Goal: Transaction & Acquisition: Download file/media

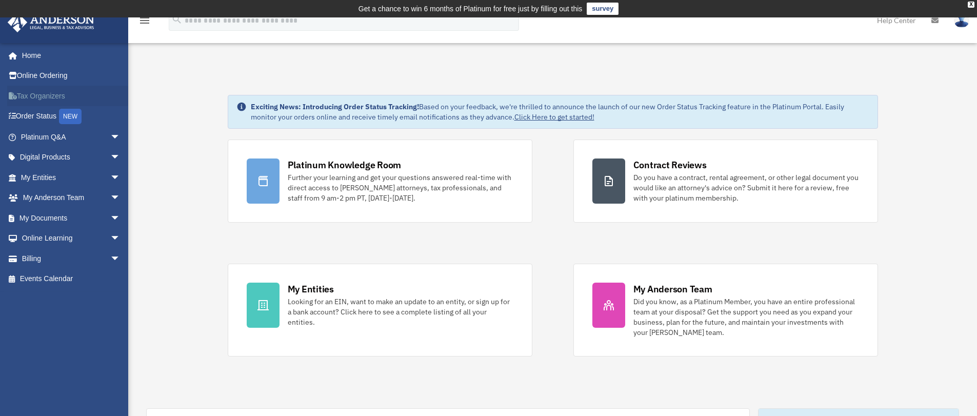
click at [48, 95] on link "Tax Organizers" at bounding box center [71, 96] width 129 height 21
click at [27, 96] on link "Tax Organizers" at bounding box center [71, 96] width 129 height 21
click at [110, 219] on span "arrow_drop_down" at bounding box center [120, 218] width 21 height 21
click at [51, 280] on link "Forms Library" at bounding box center [75, 279] width 122 height 21
click at [66, 155] on link "Digital Products arrow_drop_down" at bounding box center [71, 157] width 129 height 21
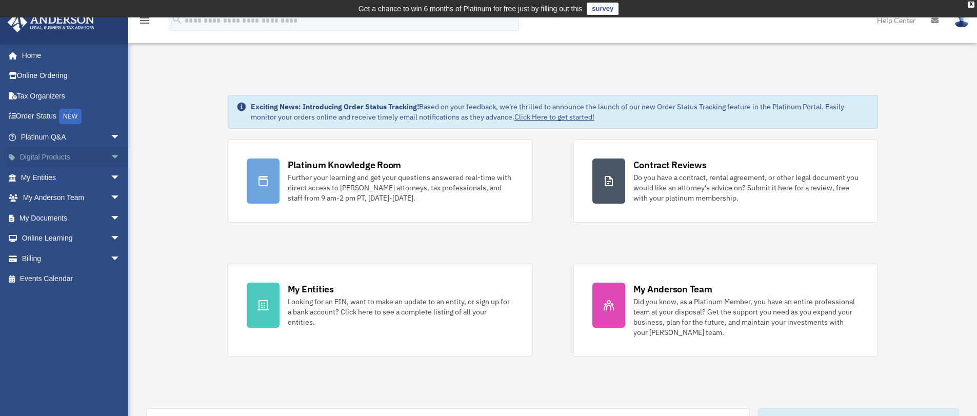
click at [110, 158] on span "arrow_drop_down" at bounding box center [120, 157] width 21 height 21
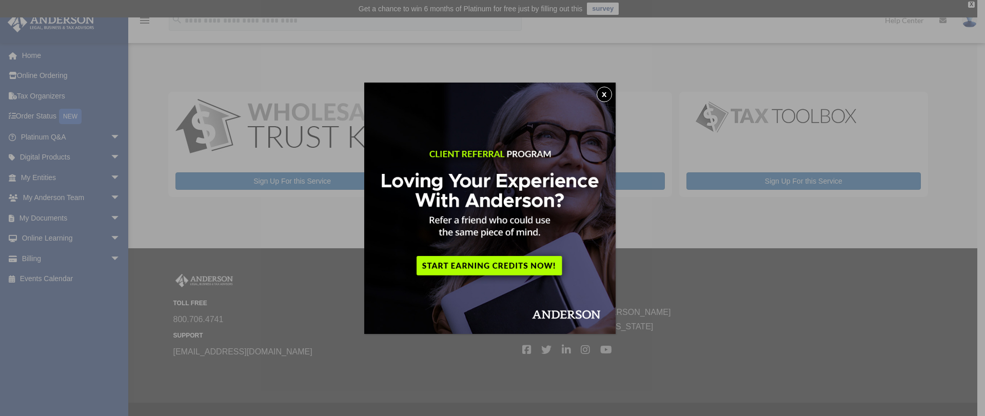
click at [107, 156] on div "x" at bounding box center [492, 208] width 985 height 416
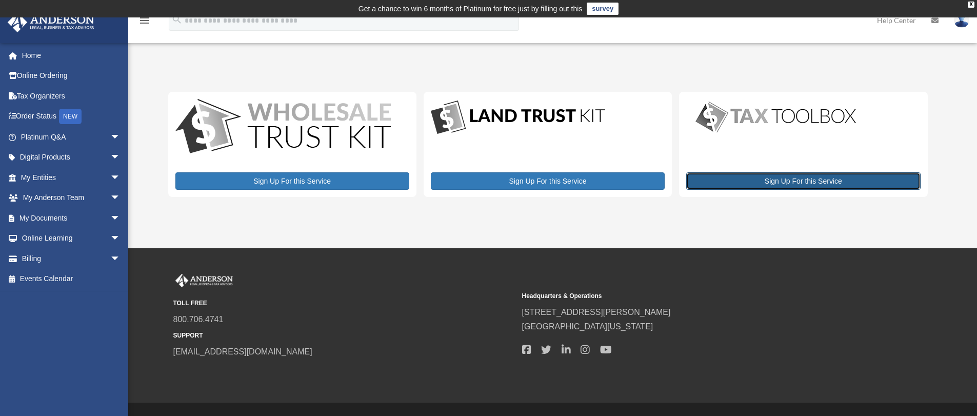
click at [749, 181] on link "Sign Up For this Service" at bounding box center [803, 180] width 234 height 17
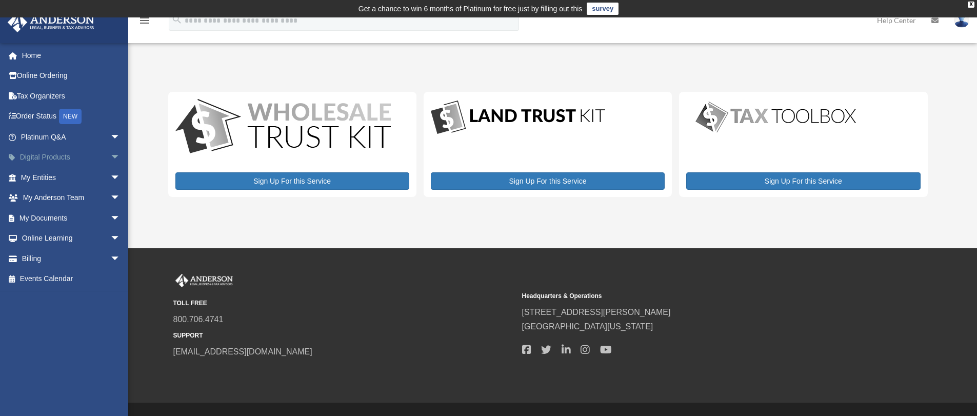
click at [110, 157] on span "arrow_drop_down" at bounding box center [120, 157] width 21 height 21
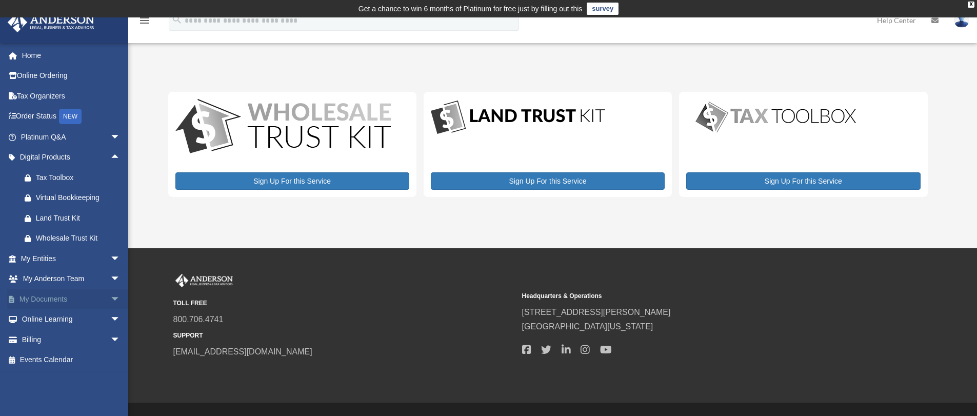
click at [110, 300] on span "arrow_drop_down" at bounding box center [120, 299] width 21 height 21
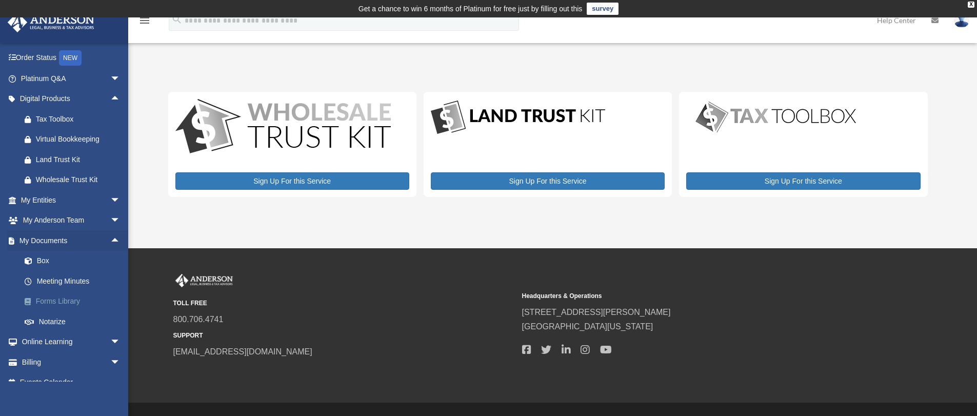
scroll to position [72, 0]
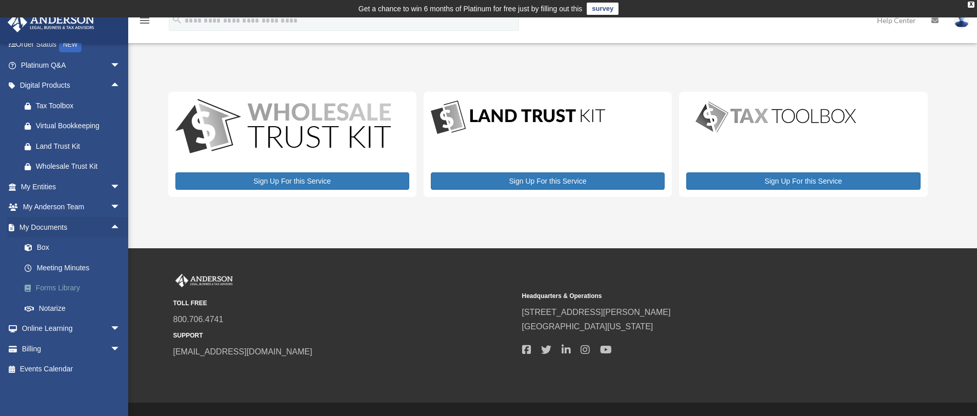
click at [51, 288] on link "Forms Library" at bounding box center [75, 288] width 122 height 21
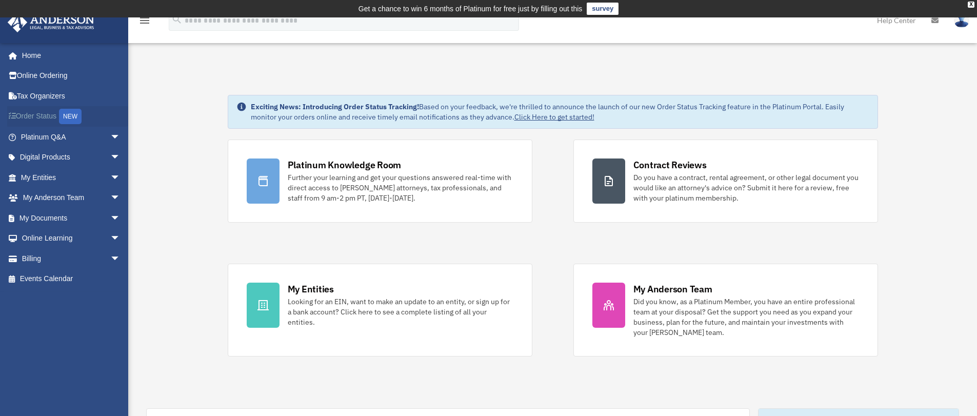
click at [69, 115] on div "NEW" at bounding box center [70, 116] width 23 height 15
click at [50, 215] on link "My Documents arrow_drop_down" at bounding box center [71, 218] width 129 height 21
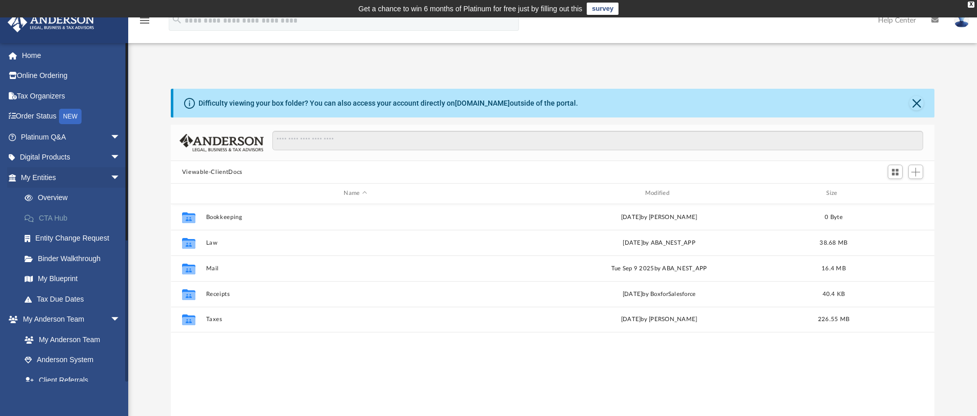
scroll to position [226, 756]
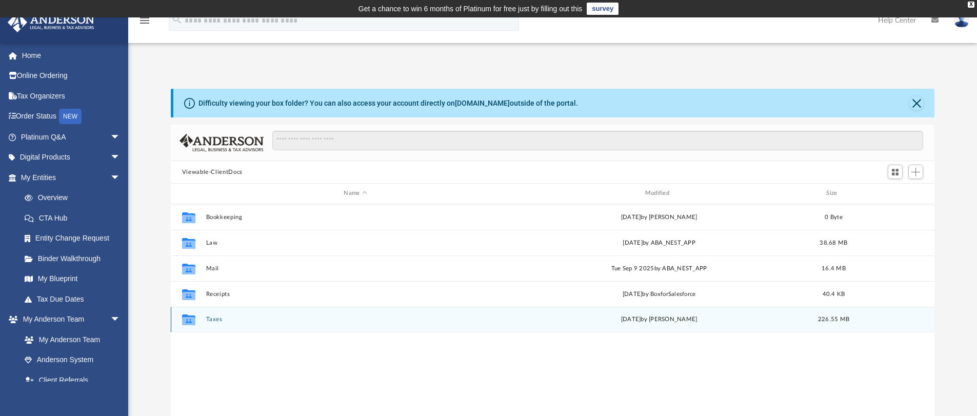
click at [190, 319] on icon "grid" at bounding box center [188, 321] width 13 height 8
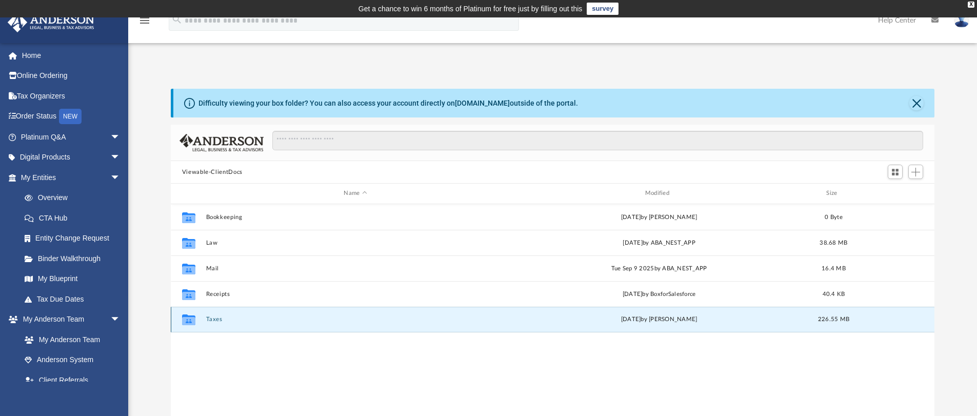
click at [185, 320] on icon "grid" at bounding box center [188, 321] width 13 height 8
click at [214, 319] on button "Taxes" at bounding box center [355, 319] width 299 height 7
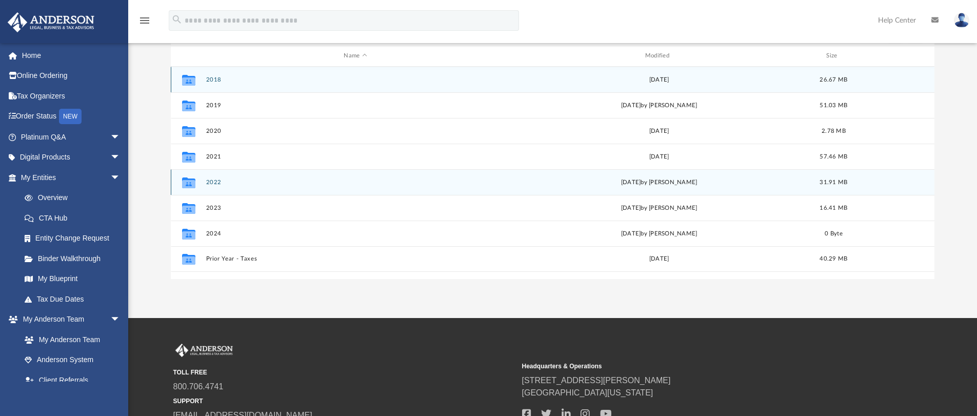
scroll to position [154, 0]
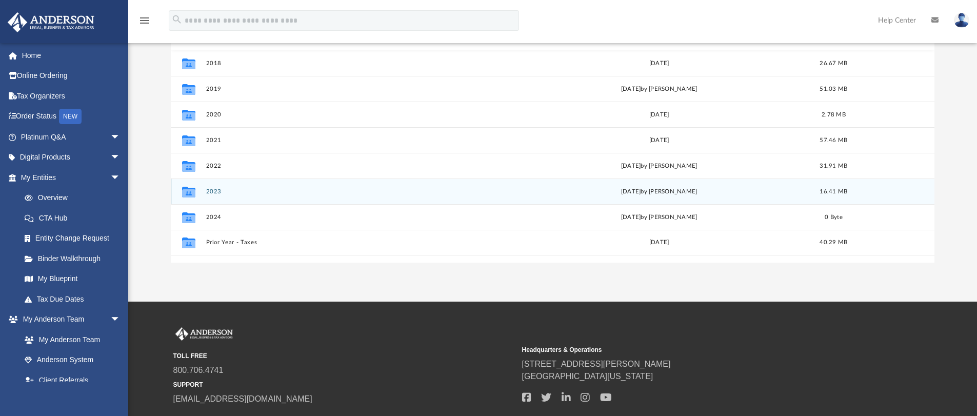
click at [187, 183] on div "Collaborated Folder 2023 Tue Jul 22 2025 by Geal Talbert 16.41 MB" at bounding box center [553, 192] width 764 height 26
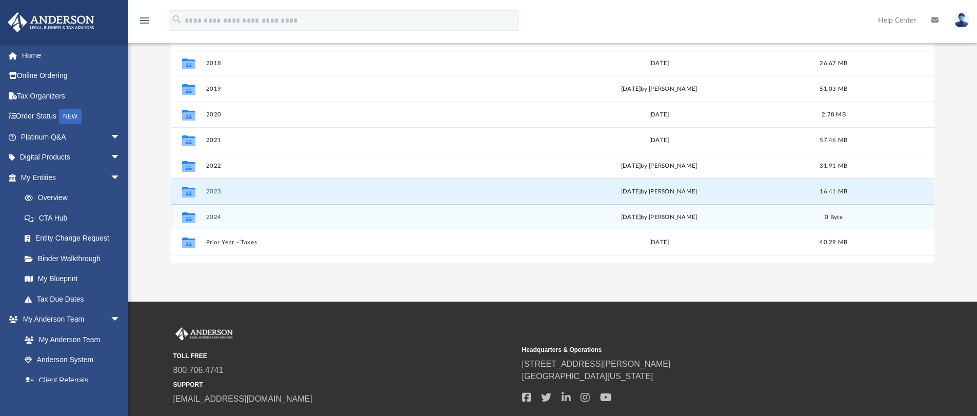
click at [187, 218] on icon "grid" at bounding box center [188, 217] width 13 height 11
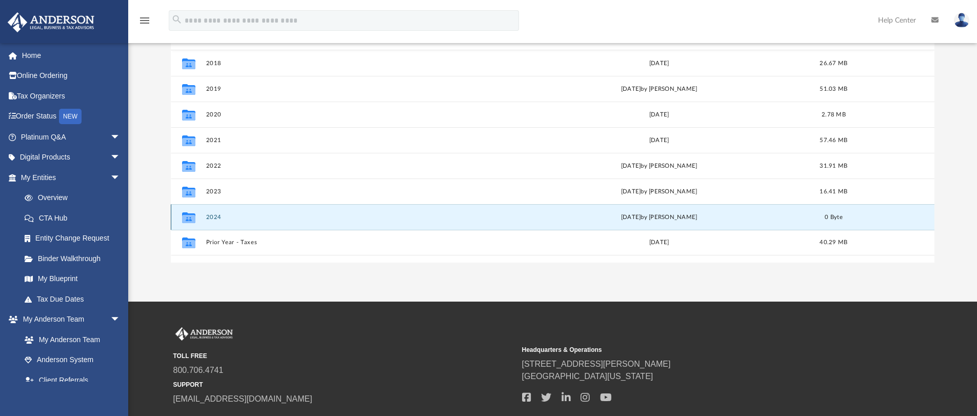
click at [186, 216] on icon "grid" at bounding box center [188, 218] width 13 height 8
click at [210, 219] on button "2024" at bounding box center [355, 217] width 299 height 7
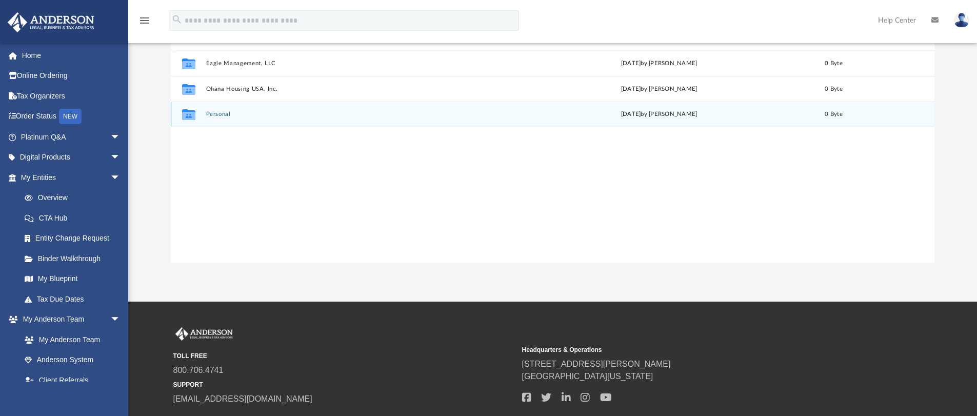
click at [222, 112] on button "Personal" at bounding box center [355, 114] width 299 height 7
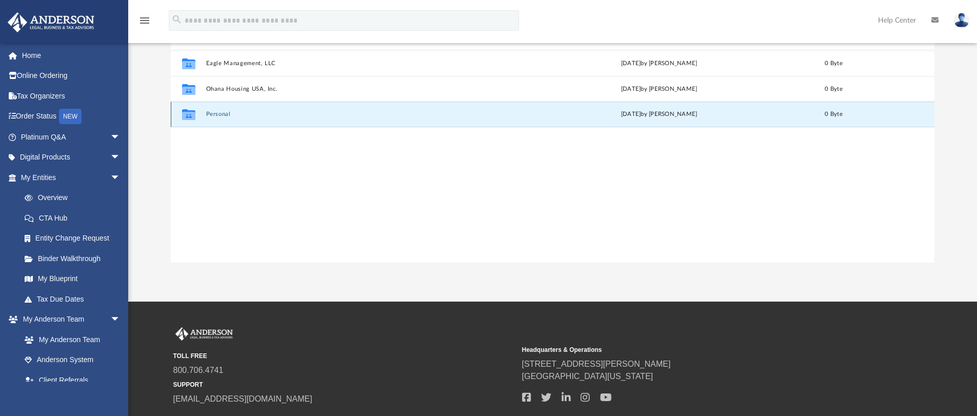
click at [222, 112] on button "Personal" at bounding box center [355, 114] width 299 height 7
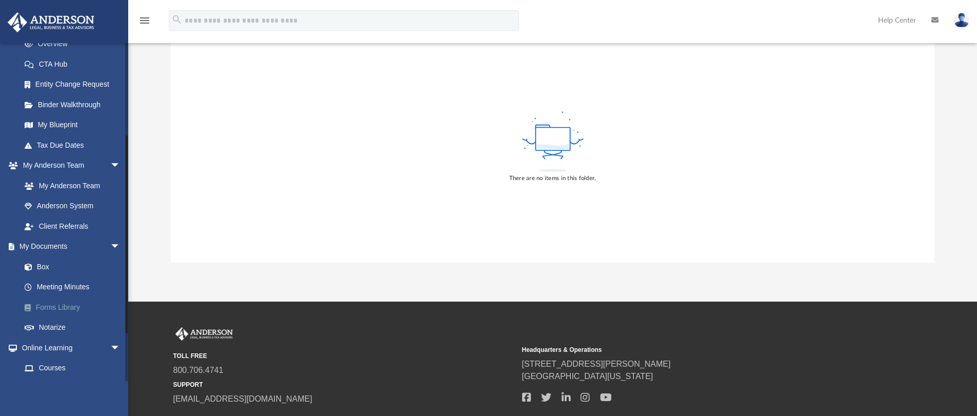
click at [45, 310] on link "Forms Library" at bounding box center [75, 307] width 122 height 21
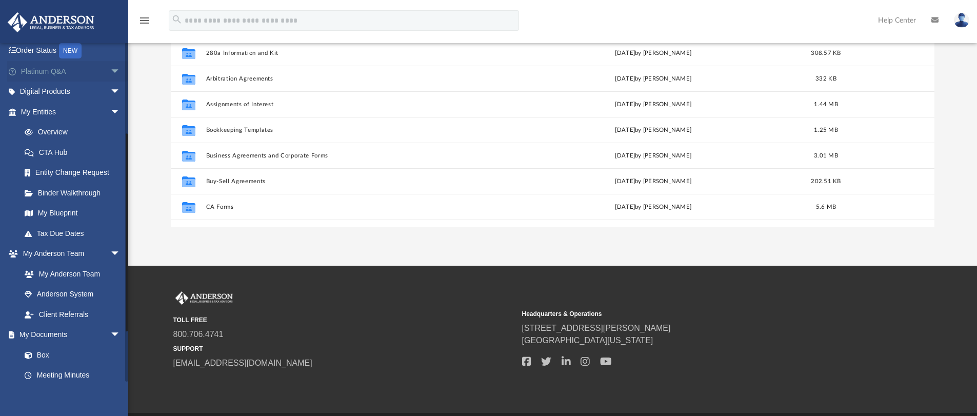
scroll to position [51, 0]
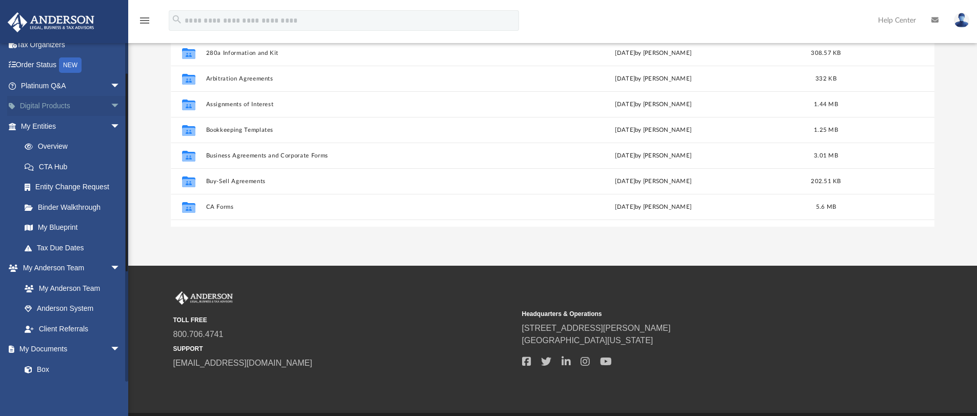
click at [62, 106] on link "Digital Products arrow_drop_down" at bounding box center [71, 106] width 129 height 21
click at [110, 104] on span "arrow_drop_down" at bounding box center [120, 106] width 21 height 21
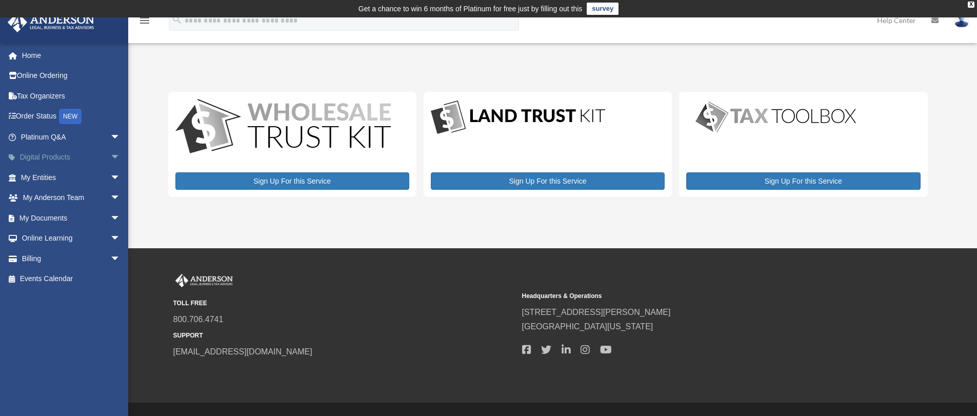
click at [110, 156] on span "arrow_drop_down" at bounding box center [120, 157] width 21 height 21
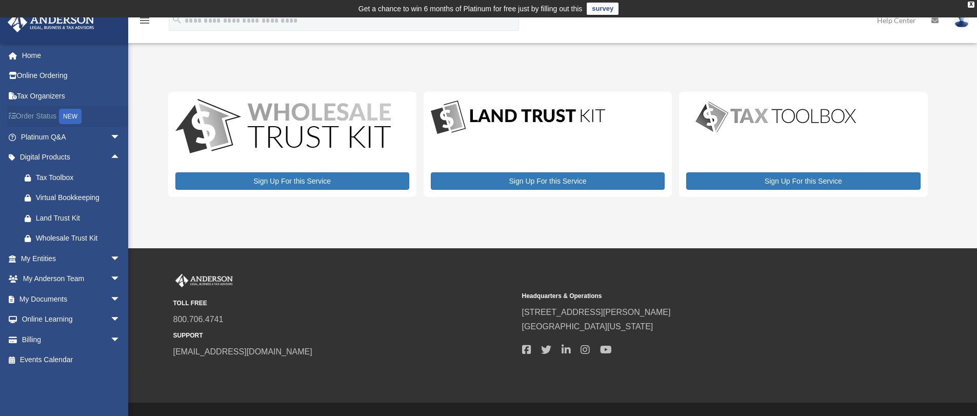
click at [78, 112] on div "NEW" at bounding box center [70, 116] width 23 height 15
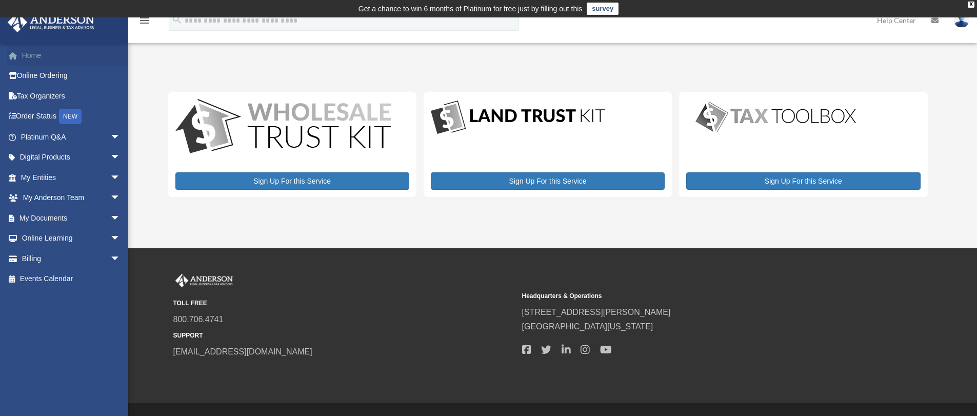
click at [37, 49] on link "Home" at bounding box center [71, 55] width 129 height 21
click at [34, 53] on link "Home" at bounding box center [71, 55] width 129 height 21
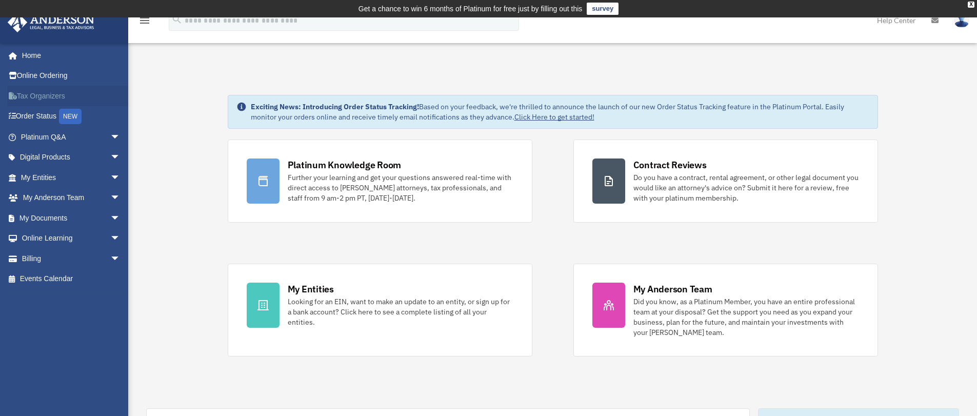
click at [22, 96] on link "Tax Organizers" at bounding box center [71, 96] width 129 height 21
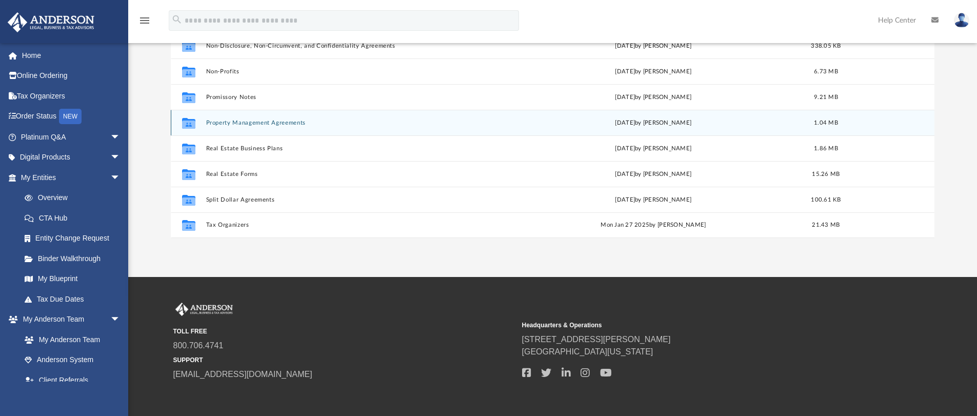
scroll to position [154, 0]
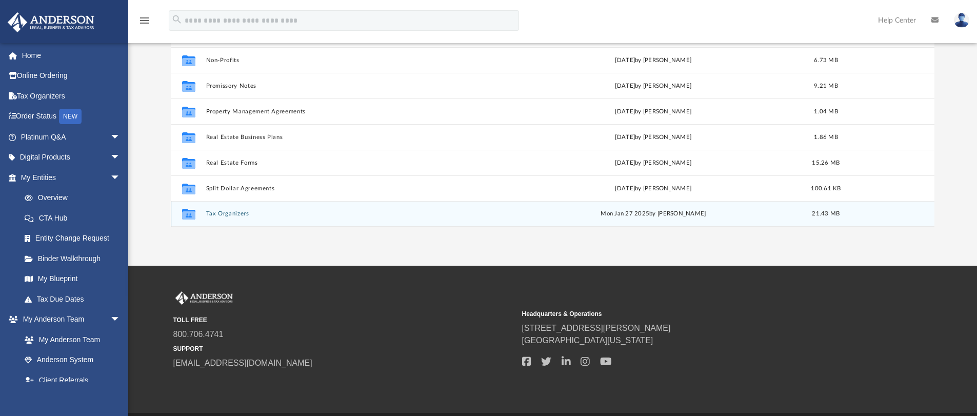
click at [225, 214] on button "Tax Organizers" at bounding box center [354, 213] width 296 height 7
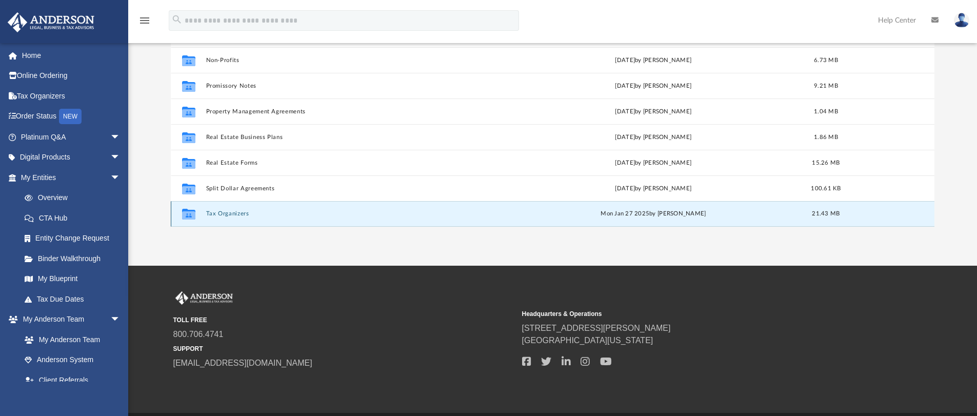
scroll to position [0, 0]
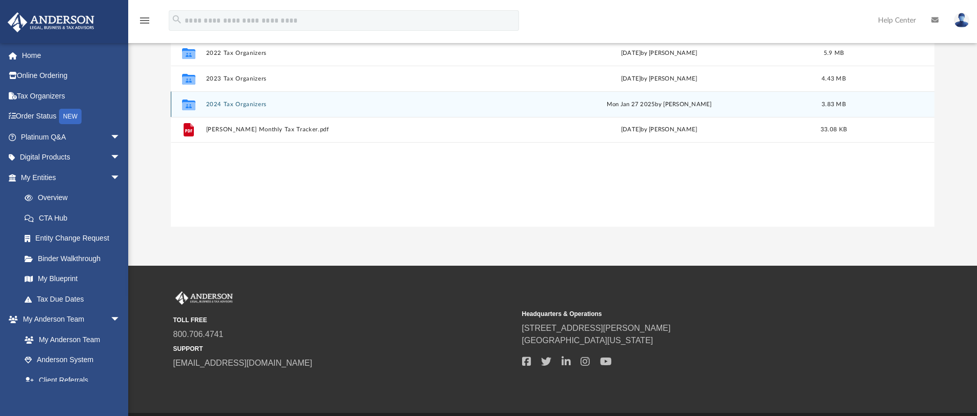
click at [182, 102] on icon "Collaborated Folder" at bounding box center [189, 104] width 16 height 16
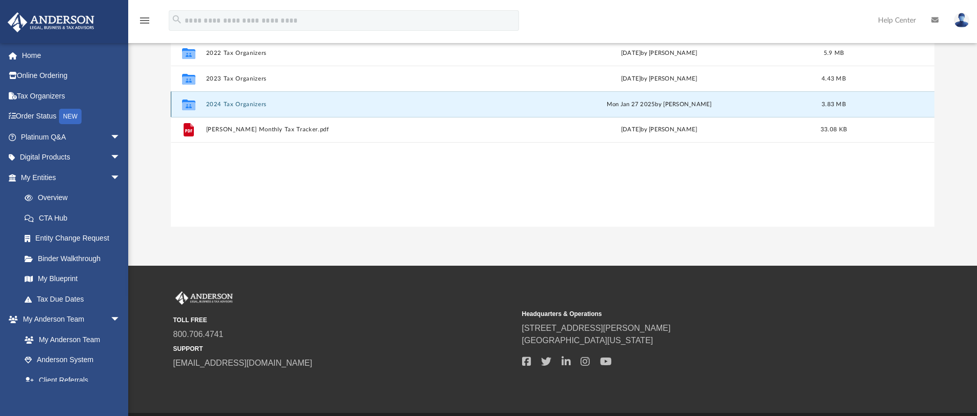
click at [218, 104] on button "2024 Tax Organizers" at bounding box center [355, 104] width 299 height 7
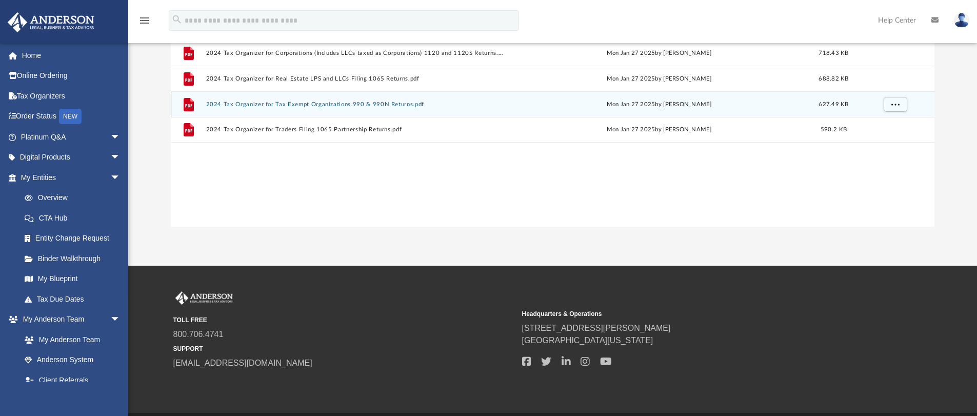
click at [191, 107] on icon "grid" at bounding box center [189, 103] width 10 height 13
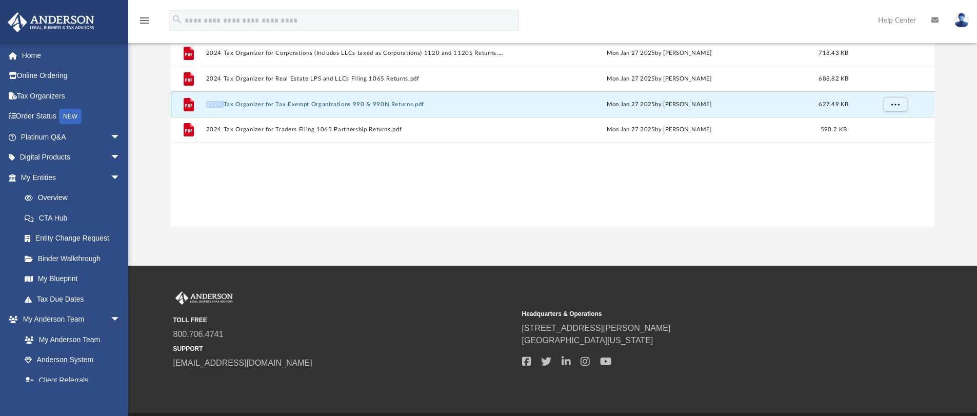
click at [191, 107] on icon "grid" at bounding box center [189, 103] width 10 height 13
click at [188, 107] on icon "grid" at bounding box center [188, 105] width 7 height 3
click at [894, 108] on button "More options" at bounding box center [895, 103] width 24 height 15
click at [875, 140] on li "Download" at bounding box center [886, 141] width 30 height 11
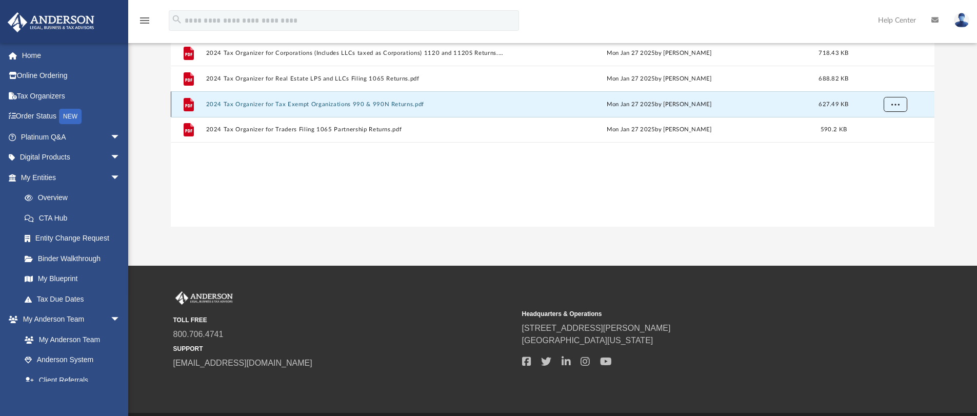
click at [892, 99] on button "More options" at bounding box center [895, 103] width 24 height 15
click at [887, 141] on li "Download" at bounding box center [886, 141] width 30 height 11
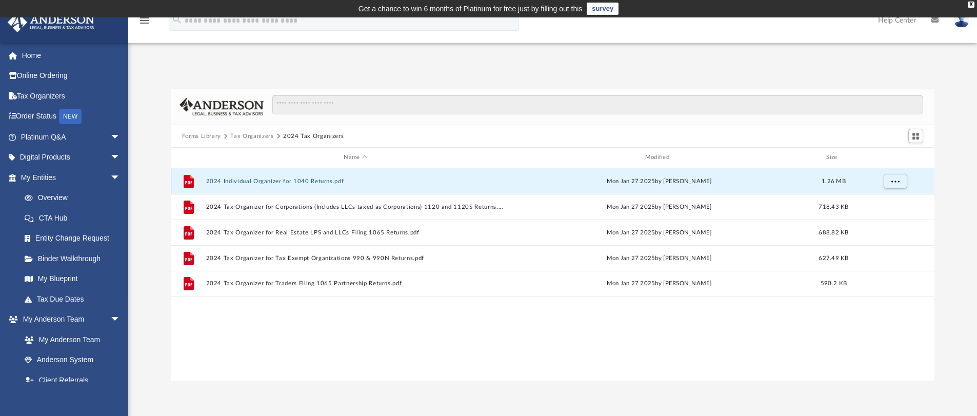
click at [282, 179] on button "2024 Individual Organizer for 1040 Returns.pdf" at bounding box center [355, 181] width 299 height 7
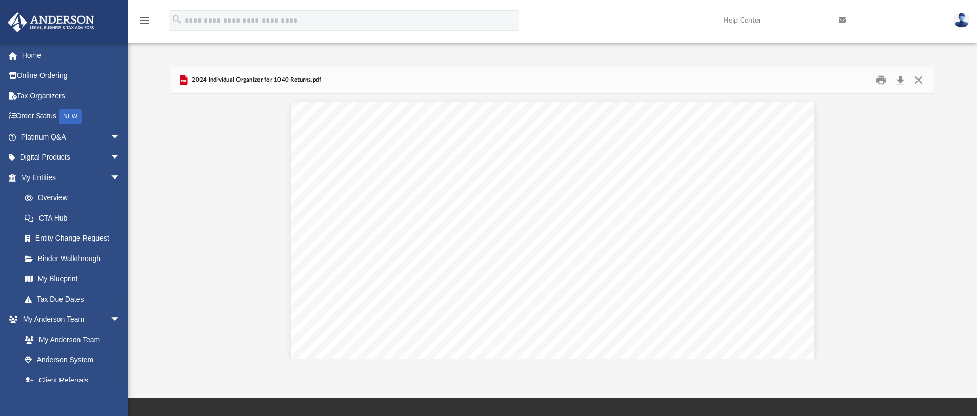
scroll to position [51, 0]
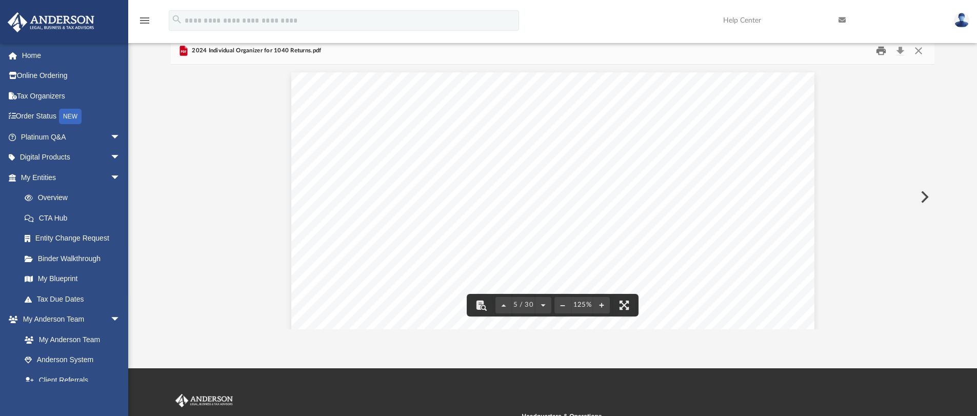
click at [879, 50] on button "Print" at bounding box center [881, 51] width 21 height 16
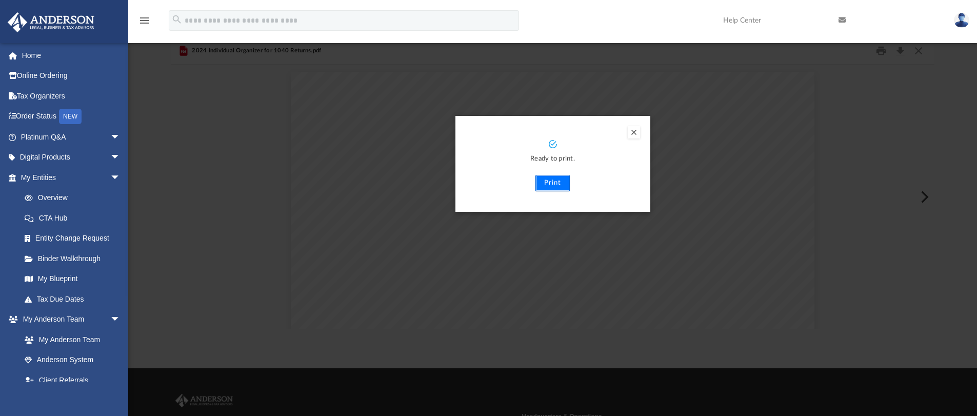
click at [556, 182] on button "Print" at bounding box center [553, 183] width 34 height 16
